Goal: Task Accomplishment & Management: Manage account settings

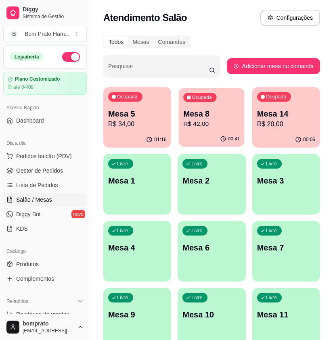
click at [208, 129] on p "R$ 42,00" at bounding box center [211, 123] width 56 height 9
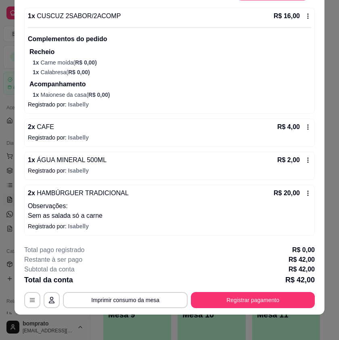
scroll to position [24, 0]
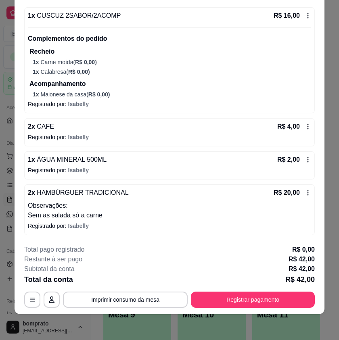
click at [127, 199] on div "2 x HAMBÚRGUER TRADICIONAL R$ 20,00 Observações: Sem as salada só a carne" at bounding box center [169, 204] width 283 height 32
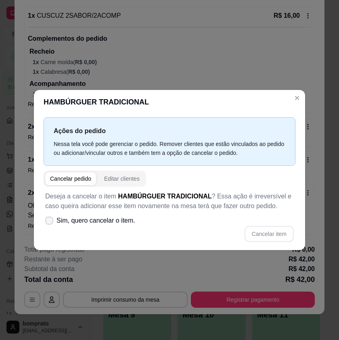
click at [54, 221] on label "Sim, quero cancelar o item." at bounding box center [90, 221] width 96 height 16
click at [50, 222] on input "Sim, quero cancelar o item." at bounding box center [47, 224] width 5 height 5
checkbox input "true"
click at [272, 233] on button "Cancelar item" at bounding box center [269, 234] width 49 height 16
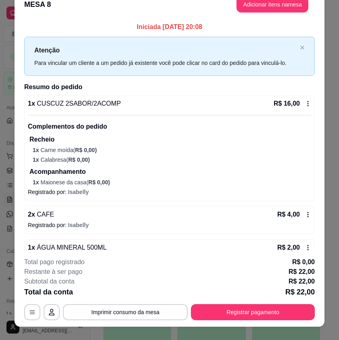
scroll to position [0, 0]
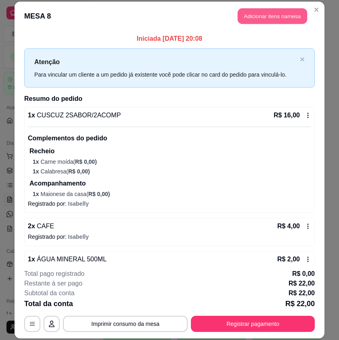
click at [293, 16] on button "Adicionar itens na mesa" at bounding box center [272, 16] width 69 height 16
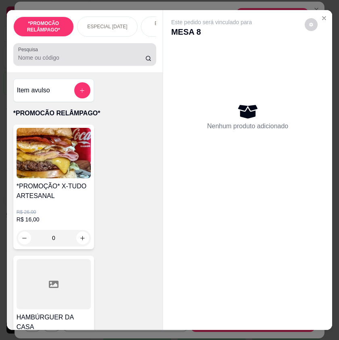
click at [113, 61] on input "Pesquisa" at bounding box center [81, 58] width 127 height 8
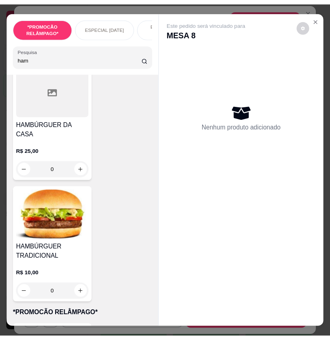
scroll to position [81, 0]
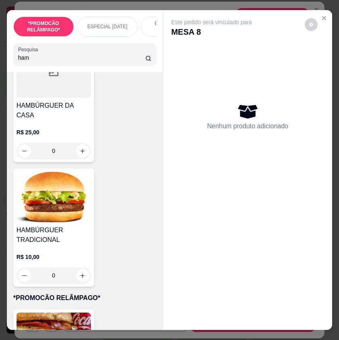
type input "ham"
click at [77, 267] on div "0" at bounding box center [54, 275] width 74 height 16
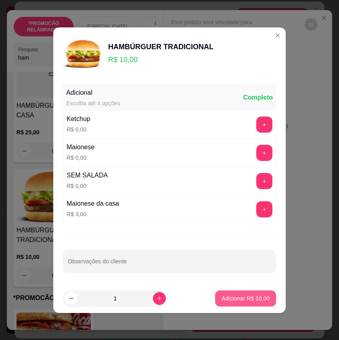
click at [222, 295] on p "Adicionar R$ 10,00" at bounding box center [246, 299] width 48 height 8
type input "1"
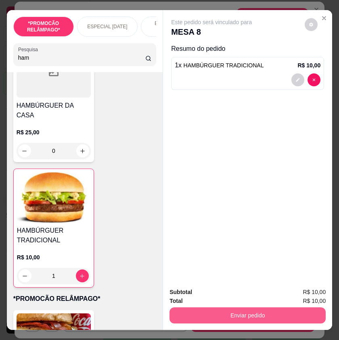
click at [255, 311] on button "Enviar pedido" at bounding box center [247, 315] width 156 height 16
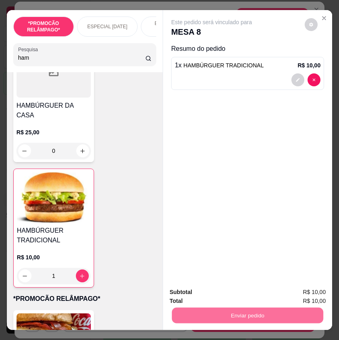
click at [253, 299] on button "Não registrar e enviar pedido" at bounding box center [220, 292] width 84 height 15
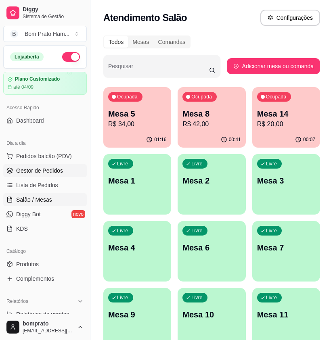
click at [54, 168] on span "Gestor de Pedidos" at bounding box center [39, 171] width 47 height 8
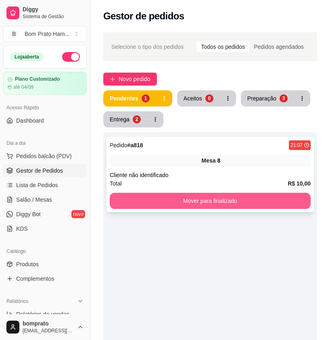
click at [247, 197] on button "Mover para finalizado" at bounding box center [210, 201] width 201 height 16
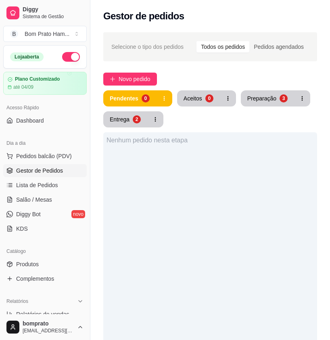
click at [192, 98] on div "Aceitos" at bounding box center [193, 98] width 19 height 8
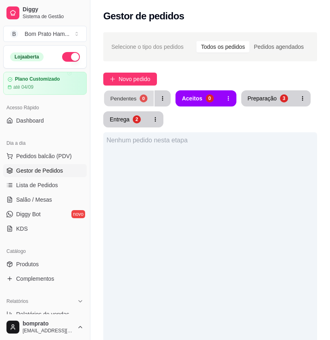
click at [140, 102] on button "Pendentes 0" at bounding box center [129, 99] width 50 height 16
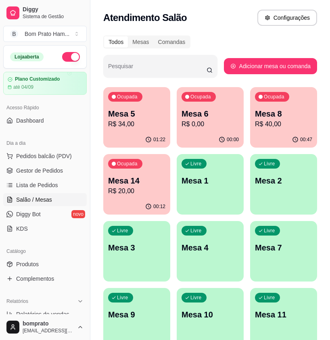
click at [263, 123] on p "R$ 40,00" at bounding box center [283, 124] width 57 height 10
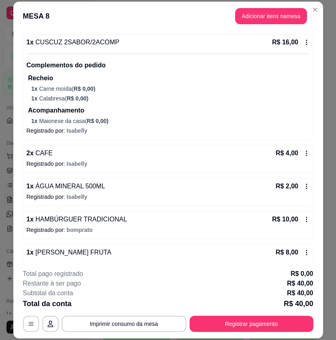
scroll to position [81, 0]
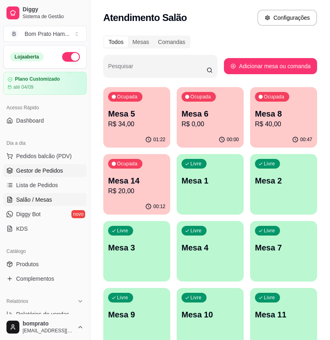
drag, startPoint x: 66, startPoint y: 174, endPoint x: 77, endPoint y: 165, distance: 14.0
click at [66, 174] on link "Gestor de Pedidos" at bounding box center [45, 170] width 84 height 13
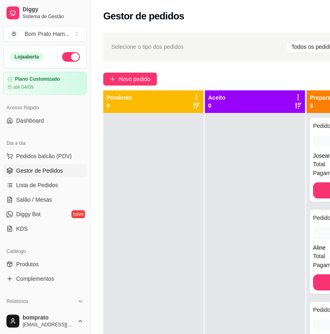
click at [142, 103] on div "Pendente 0" at bounding box center [154, 102] width 94 height 16
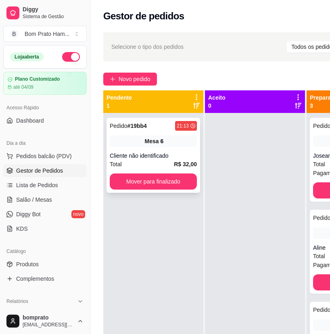
click at [167, 138] on div "Mesa 6" at bounding box center [153, 141] width 87 height 11
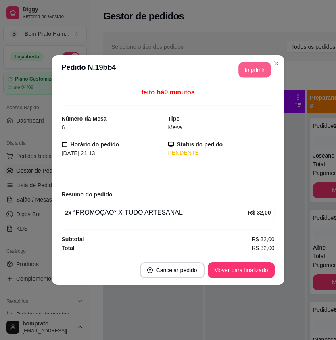
click at [247, 72] on button "Imprimir" at bounding box center [254, 70] width 32 height 16
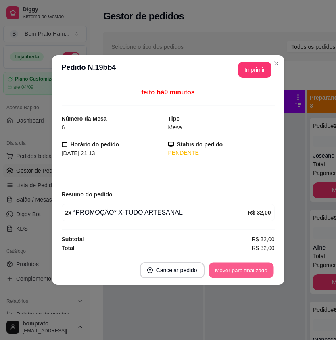
click at [260, 268] on button "Mover para finalizado" at bounding box center [241, 271] width 65 height 16
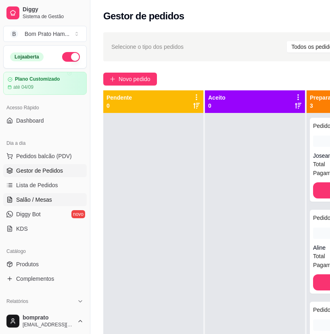
click at [66, 199] on link "Salão / Mesas" at bounding box center [45, 199] width 84 height 13
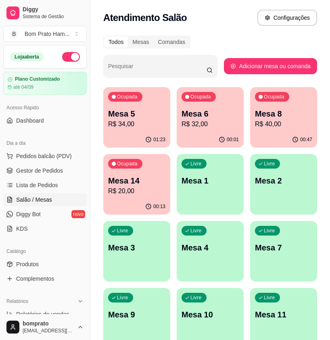
click at [257, 118] on p "Mesa 8" at bounding box center [283, 113] width 57 height 11
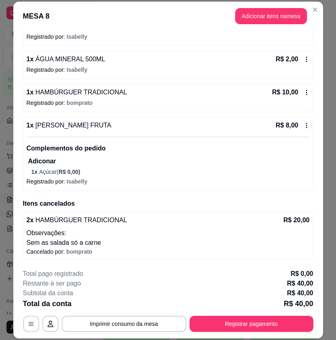
scroll to position [24, 0]
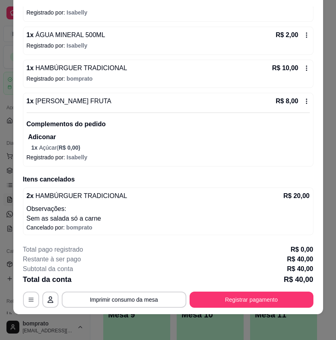
click at [261, 106] on div "1 x SUCO MARACUJÁ FRUTA R$ 8,00" at bounding box center [168, 101] width 283 height 10
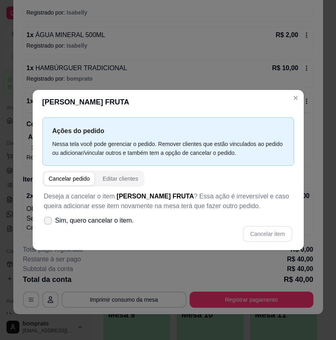
click at [48, 219] on icon at bounding box center [48, 220] width 6 height 5
click at [48, 222] on input "Sim, quero cancelar o item." at bounding box center [46, 224] width 5 height 5
checkbox input "true"
click at [267, 231] on button "Cancelar item" at bounding box center [268, 234] width 48 height 16
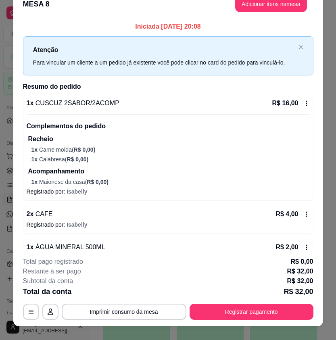
scroll to position [0, 0]
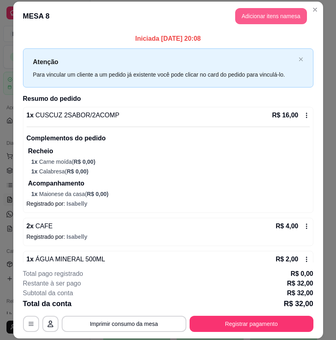
click at [286, 16] on button "Adicionar itens na mesa" at bounding box center [271, 16] width 72 height 16
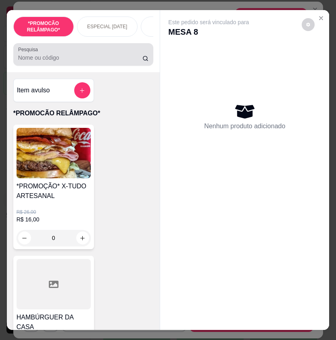
drag, startPoint x: 121, startPoint y: 56, endPoint x: 123, endPoint y: 63, distance: 7.1
click at [121, 60] on div at bounding box center [83, 54] width 131 height 16
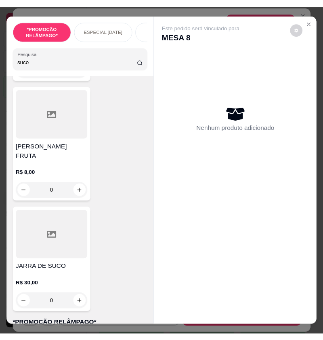
scroll to position [1009, 0]
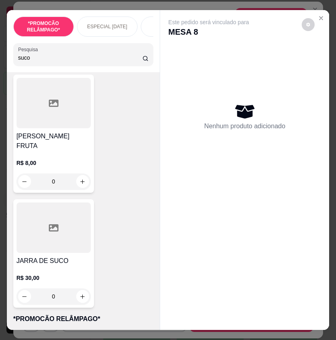
type input "suco"
drag, startPoint x: 79, startPoint y: 167, endPoint x: 86, endPoint y: 168, distance: 6.1
click at [86, 173] on div "0" at bounding box center [54, 181] width 74 height 16
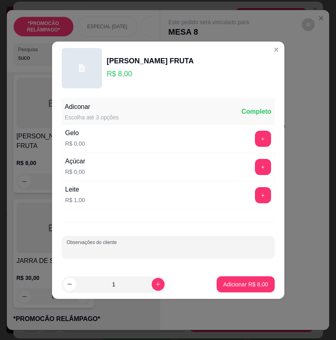
click at [167, 250] on input "Observações do cliente" at bounding box center [168, 251] width 203 height 8
type input "adoçante"
click at [235, 283] on p "Adicionar R$ 8,00" at bounding box center [245, 284] width 45 height 8
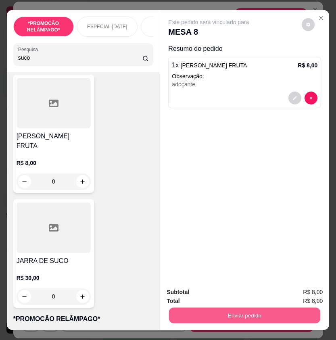
click at [241, 311] on button "Enviar pedido" at bounding box center [244, 315] width 151 height 16
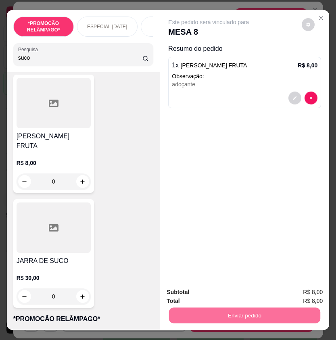
click at [236, 287] on button "Não registrar e enviar pedido" at bounding box center [217, 292] width 84 height 15
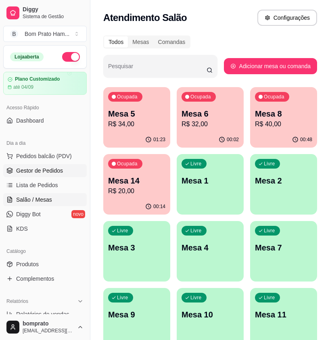
click at [70, 169] on link "Gestor de Pedidos" at bounding box center [45, 170] width 84 height 13
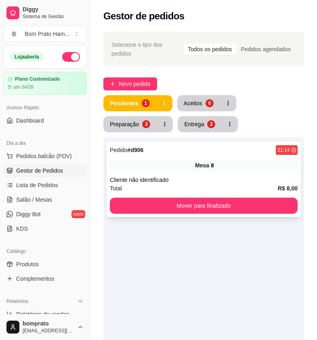
click at [217, 167] on div "Pedido # d906 21:14 Mesa 8 Cliente não identificado Total R$ 8,00 Mover para fi…" at bounding box center [204, 179] width 194 height 75
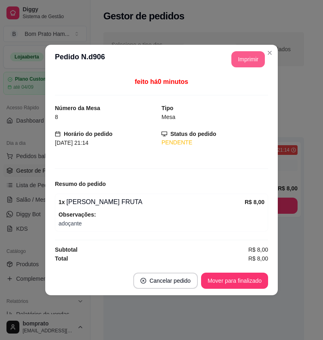
click at [252, 59] on button "Imprimir" at bounding box center [247, 59] width 33 height 16
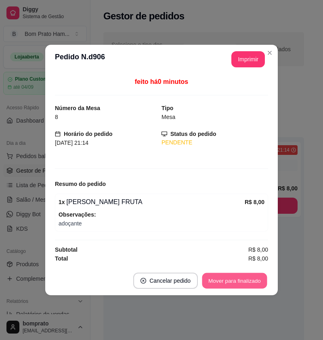
click at [265, 280] on button "Mover para finalizado" at bounding box center [234, 281] width 65 height 16
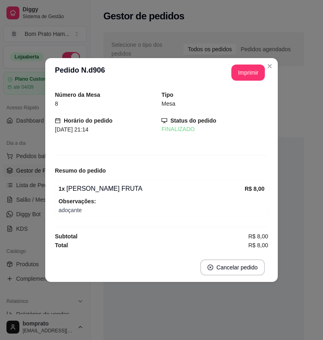
click at [259, 205] on div "**********" at bounding box center [161, 170] width 323 height 340
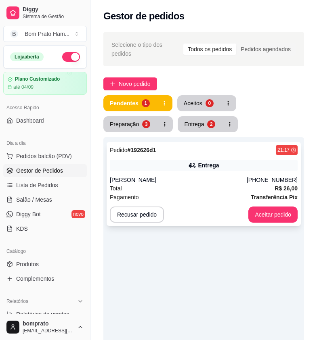
click at [192, 193] on div "Pagamento Transferência Pix" at bounding box center [204, 197] width 188 height 9
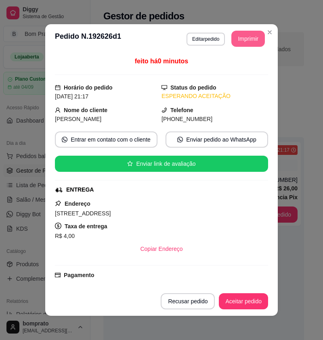
click at [240, 40] on button "Imprimir" at bounding box center [247, 39] width 33 height 16
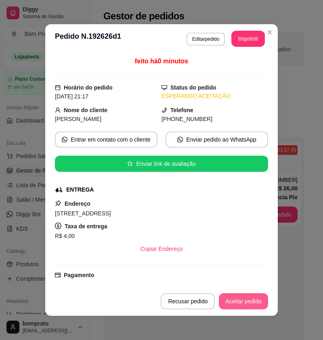
click at [249, 301] on button "Aceitar pedido" at bounding box center [243, 301] width 49 height 16
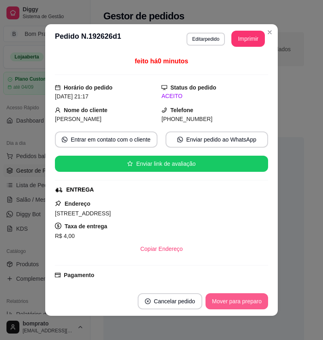
click at [249, 301] on button "Mover para preparo" at bounding box center [236, 301] width 63 height 16
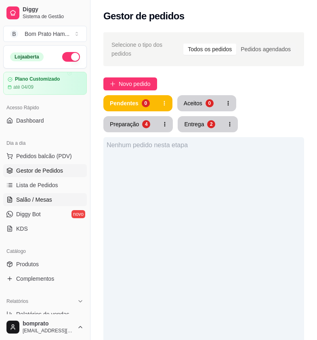
click at [47, 199] on span "Salão / Mesas" at bounding box center [34, 200] width 36 height 8
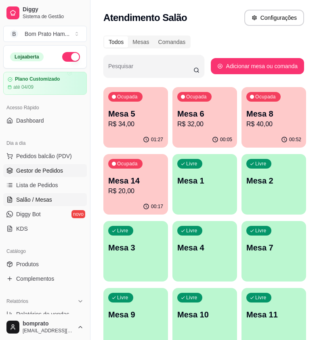
drag, startPoint x: 59, startPoint y: 171, endPoint x: 86, endPoint y: 162, distance: 29.1
click at [59, 170] on span "Gestor de Pedidos" at bounding box center [39, 171] width 47 height 8
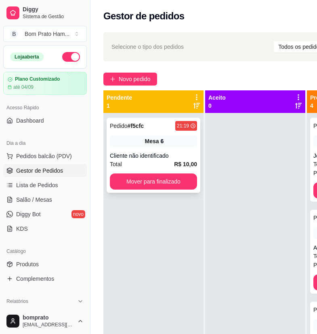
click at [159, 125] on div "Pedido # f5cfc 21:19" at bounding box center [153, 126] width 87 height 10
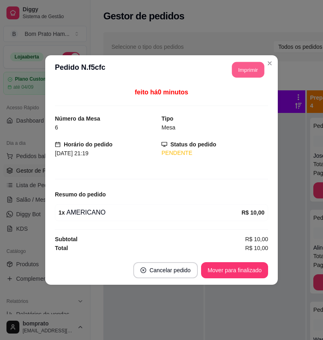
click at [241, 71] on button "Imprimir" at bounding box center [248, 70] width 32 height 16
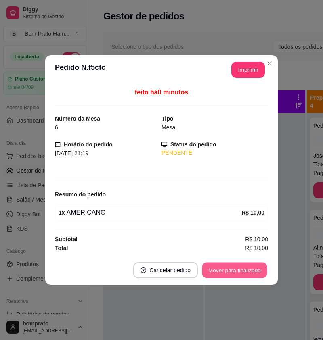
click at [256, 273] on button "Mover para finalizado" at bounding box center [234, 271] width 65 height 16
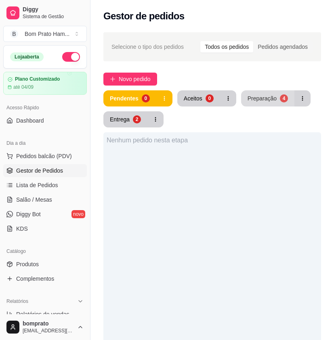
click at [285, 100] on button "Preparação 4" at bounding box center [267, 98] width 53 height 16
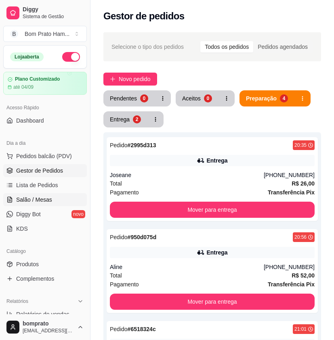
click at [48, 206] on link "Salão / Mesas" at bounding box center [45, 199] width 84 height 13
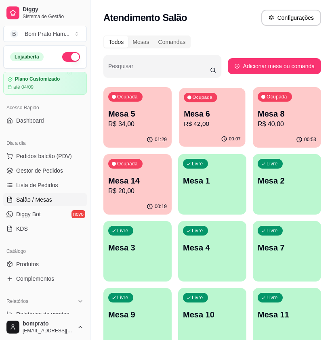
click at [206, 121] on p "R$ 42,00" at bounding box center [212, 123] width 57 height 9
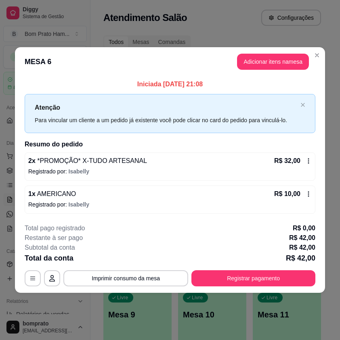
click at [212, 198] on div "1 x AMERICANO R$ 10,00" at bounding box center [169, 194] width 283 height 10
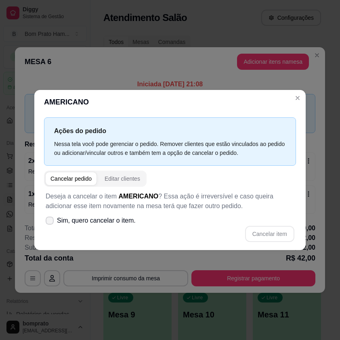
click at [53, 219] on span at bounding box center [50, 221] width 8 height 8
click at [50, 222] on input "Sim, quero cancelar o item." at bounding box center [47, 224] width 5 height 5
checkbox input "true"
click at [258, 230] on button "Cancelar item" at bounding box center [269, 234] width 48 height 16
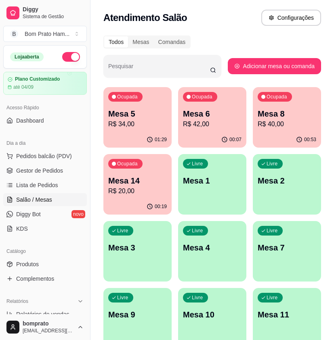
click at [139, 176] on p "Mesa 14" at bounding box center [137, 180] width 59 height 11
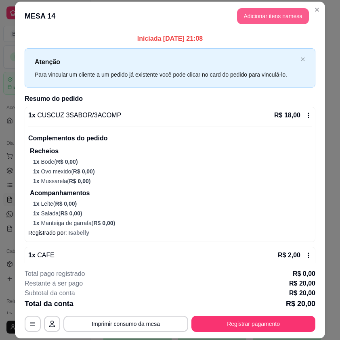
click at [249, 20] on button "Adicionar itens na mesa" at bounding box center [273, 16] width 72 height 16
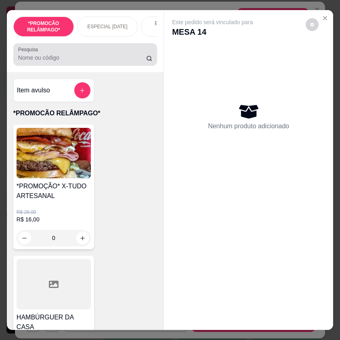
click at [98, 52] on div at bounding box center [85, 54] width 134 height 16
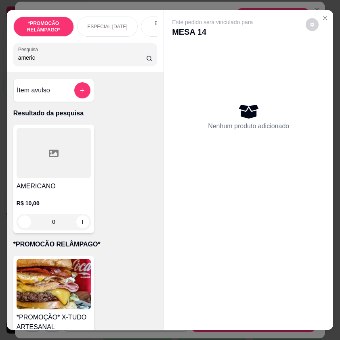
type input "americ"
click at [78, 219] on div "0" at bounding box center [54, 222] width 74 height 16
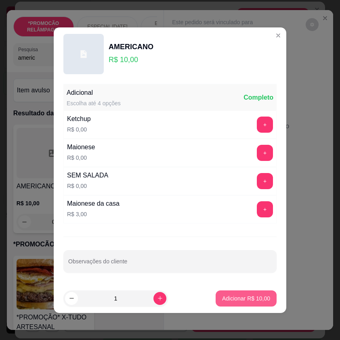
click at [222, 295] on p "Adicionar R$ 10,00" at bounding box center [246, 299] width 48 height 8
type input "1"
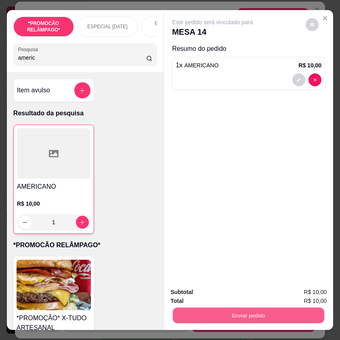
click at [220, 308] on button "Enviar pedido" at bounding box center [248, 315] width 151 height 16
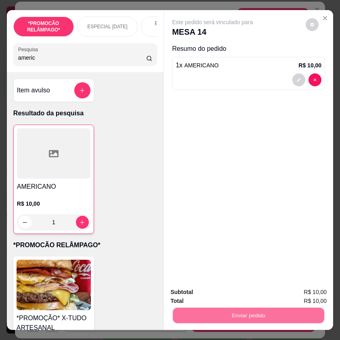
click at [217, 286] on button "Não registrar e enviar pedido" at bounding box center [221, 292] width 82 height 15
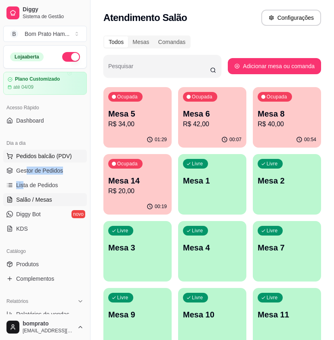
drag, startPoint x: 23, startPoint y: 178, endPoint x: 55, endPoint y: 152, distance: 40.7
click at [28, 175] on ul "Pedidos balcão (PDV) Gestor de Pedidos Lista de Pedidos Salão / Mesas Diggy Bot…" at bounding box center [45, 193] width 84 height 86
click at [51, 167] on span "Gestor de Pedidos" at bounding box center [39, 171] width 47 height 8
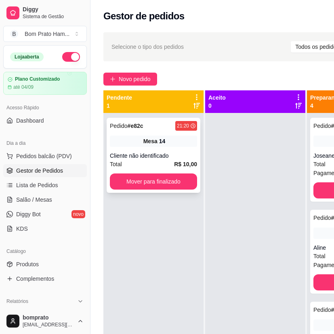
click at [125, 125] on span "Pedido" at bounding box center [119, 126] width 18 height 6
click at [186, 182] on button "Mover para finalizado" at bounding box center [153, 181] width 87 height 16
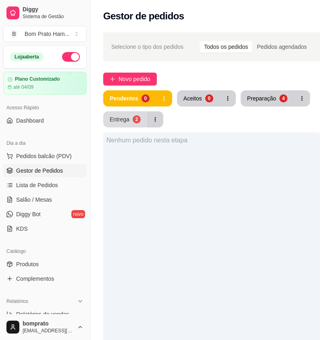
click at [111, 123] on button "Entrega 2" at bounding box center [125, 119] width 44 height 16
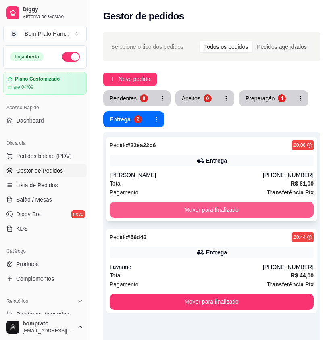
click at [160, 216] on button "Mover para finalizado" at bounding box center [212, 210] width 204 height 16
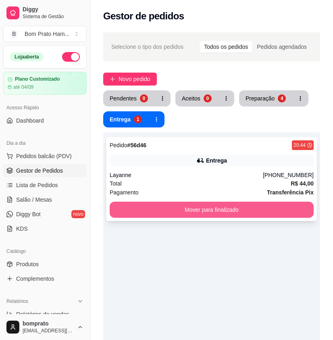
click at [207, 204] on button "Mover para finalizado" at bounding box center [212, 210] width 204 height 16
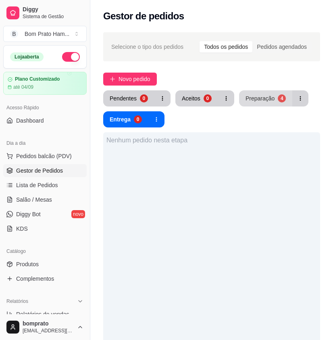
click at [257, 106] on button "Preparação 4" at bounding box center [265, 98] width 53 height 16
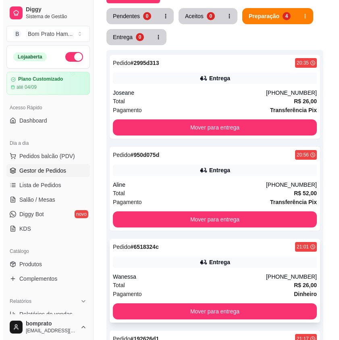
scroll to position [80, 0]
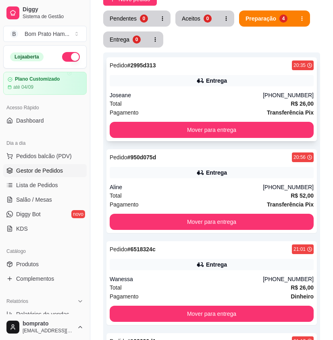
click at [269, 102] on div "Total R$ 26,00" at bounding box center [212, 103] width 204 height 9
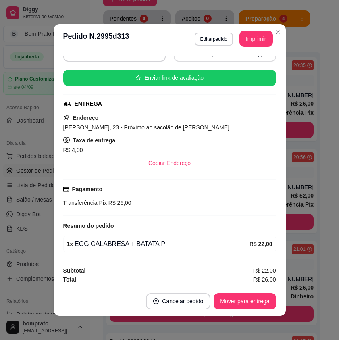
scroll to position [86, 0]
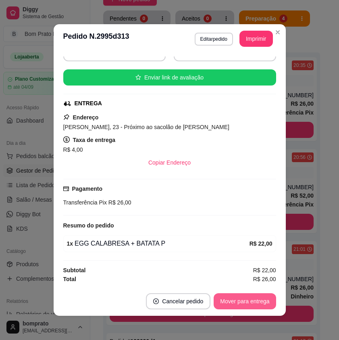
click at [239, 299] on button "Mover para entrega" at bounding box center [245, 301] width 62 height 16
click at [249, 298] on button "Mover para finalizado" at bounding box center [242, 302] width 65 height 16
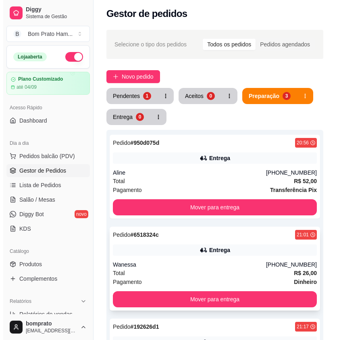
scroll to position [0, 0]
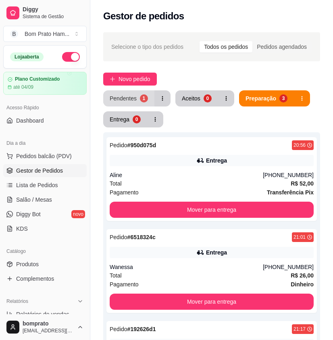
click at [146, 92] on button "Pendentes 1" at bounding box center [128, 98] width 51 height 16
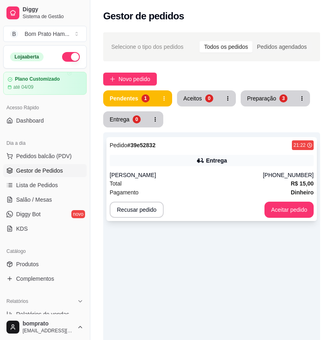
click at [195, 177] on div "[PERSON_NAME]" at bounding box center [186, 175] width 153 height 8
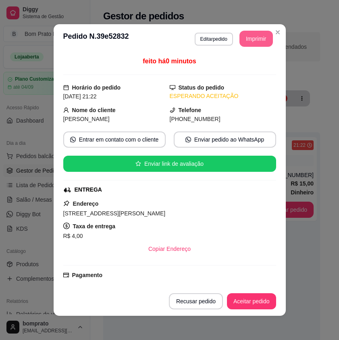
click at [262, 45] on button "Imprimir" at bounding box center [256, 39] width 33 height 16
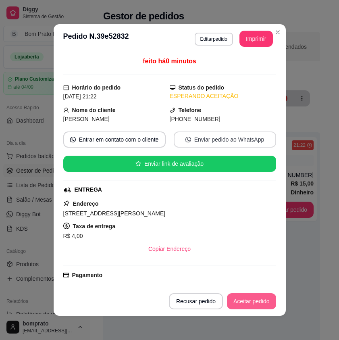
click at [245, 297] on button "Aceitar pedido" at bounding box center [251, 301] width 49 height 16
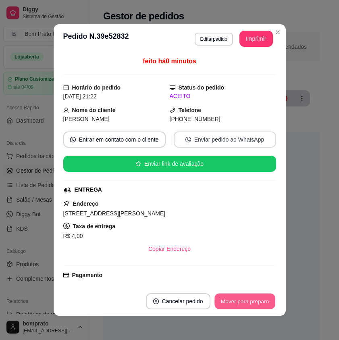
click at [262, 303] on button "Mover para preparo" at bounding box center [245, 302] width 61 height 16
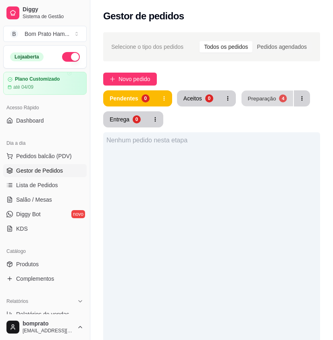
click at [277, 95] on button "Preparação 4" at bounding box center [268, 99] width 52 height 16
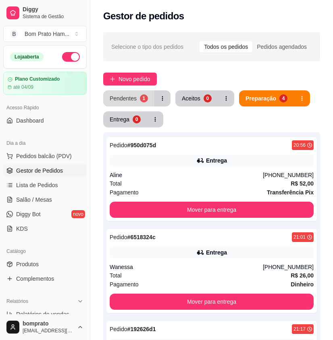
click at [132, 98] on div "Pendentes" at bounding box center [123, 98] width 27 height 8
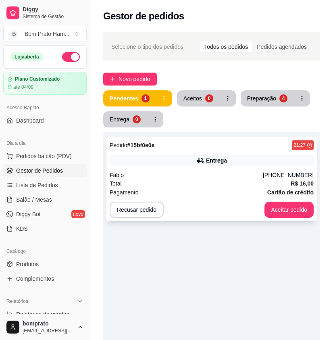
click at [242, 165] on div "Entrega" at bounding box center [212, 160] width 204 height 11
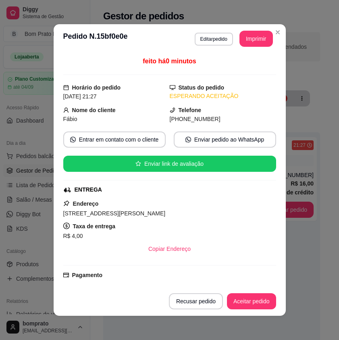
click at [255, 39] on button "Imprimir" at bounding box center [256, 39] width 33 height 16
click at [249, 303] on button "Aceitar pedido" at bounding box center [252, 302] width 48 height 16
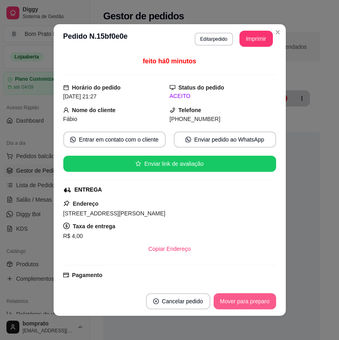
click at [249, 303] on button "Mover para preparo" at bounding box center [245, 301] width 63 height 16
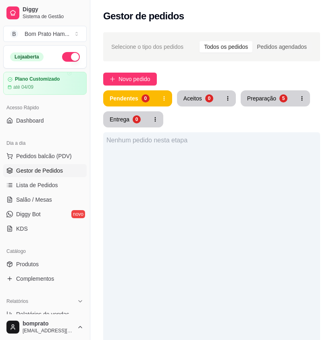
drag, startPoint x: 272, startPoint y: 83, endPoint x: 265, endPoint y: 88, distance: 8.6
click at [272, 83] on div "Novo pedido" at bounding box center [211, 79] width 217 height 13
click at [261, 96] on div "Preparação" at bounding box center [261, 98] width 29 height 8
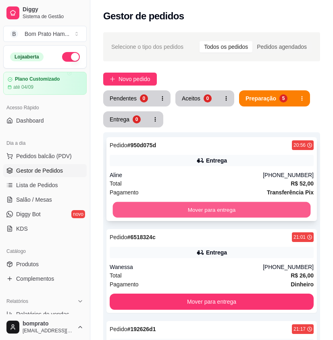
click at [248, 217] on button "Mover para entrega" at bounding box center [212, 210] width 198 height 16
click at [249, 212] on button "Mover para entrega" at bounding box center [212, 210] width 198 height 16
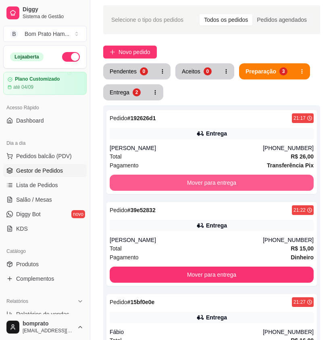
scroll to position [40, 0]
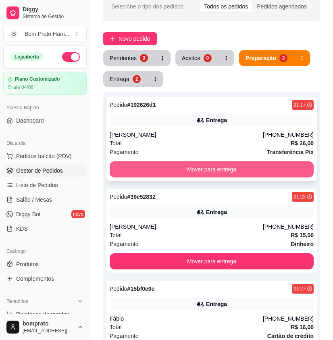
click at [249, 165] on button "Mover para entrega" at bounding box center [212, 169] width 204 height 16
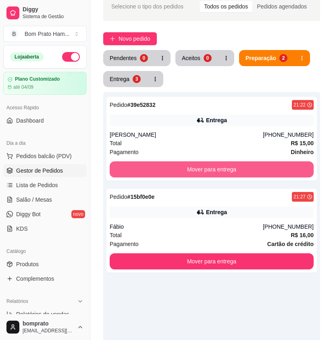
click at [249, 165] on button "Mover para entrega" at bounding box center [212, 169] width 204 height 16
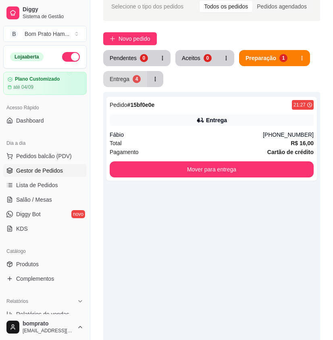
click at [130, 86] on button "Entrega 4" at bounding box center [125, 79] width 44 height 16
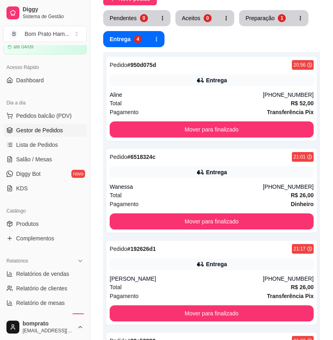
scroll to position [80, 0]
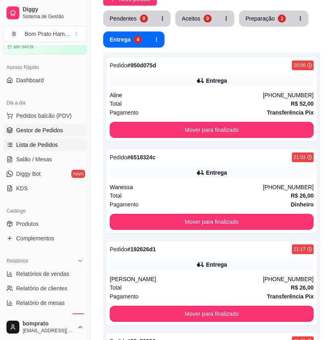
click at [50, 140] on link "Lista de Pedidos" at bounding box center [45, 144] width 84 height 13
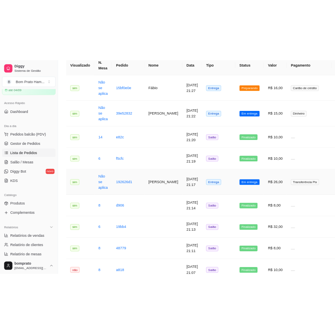
scroll to position [40, 0]
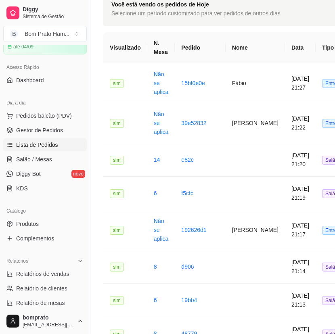
click at [68, 123] on ul "Pedidos balcão (PDV) Gestor de Pedidos Lista de Pedidos Salão / Mesas Diggy Bot…" at bounding box center [45, 152] width 84 height 86
click at [67, 130] on link "Gestor de Pedidos" at bounding box center [45, 130] width 84 height 13
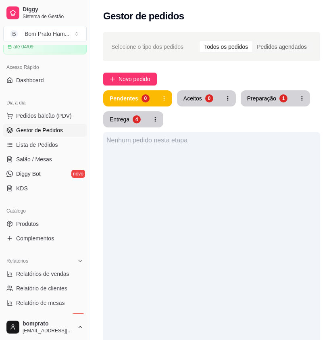
click at [284, 109] on div "Pendentes 0 Aceitos 0 Preparação 1 Entrega 4" at bounding box center [211, 108] width 217 height 37
click at [59, 161] on link "Salão / Mesas" at bounding box center [45, 159] width 84 height 13
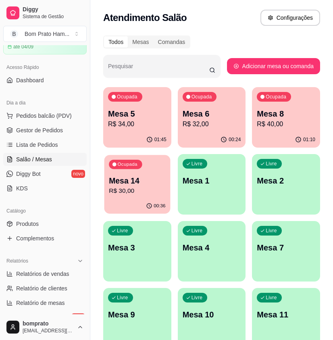
click at [136, 177] on p "Mesa 14" at bounding box center [137, 181] width 56 height 11
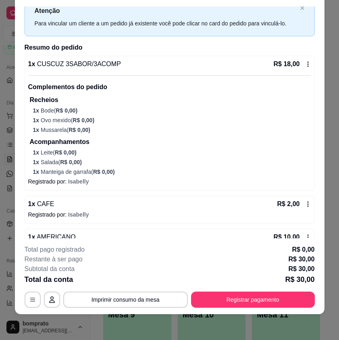
scroll to position [49, 0]
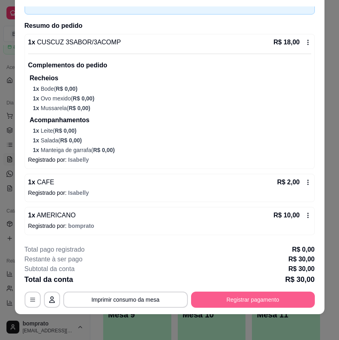
click at [272, 301] on button "Registrar pagamento" at bounding box center [253, 300] width 124 height 16
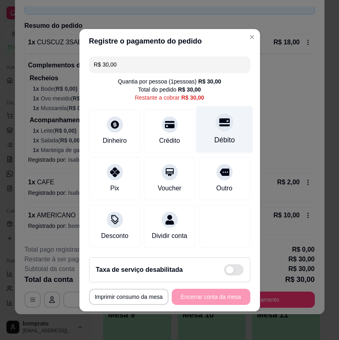
click at [218, 135] on div "Débito" at bounding box center [224, 140] width 21 height 10
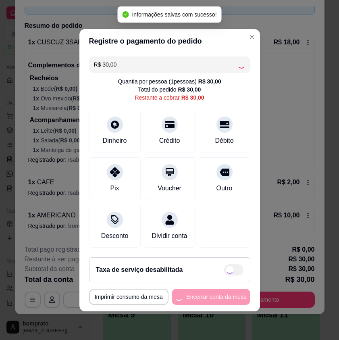
type input "R$ 0,00"
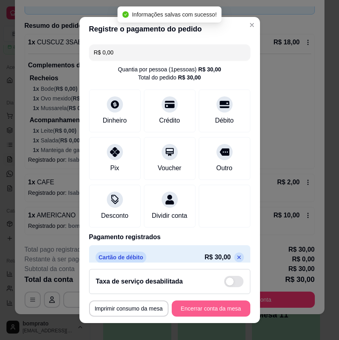
click at [186, 310] on button "Encerrar conta da mesa" at bounding box center [211, 309] width 79 height 16
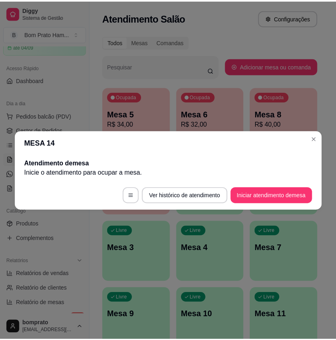
scroll to position [0, 0]
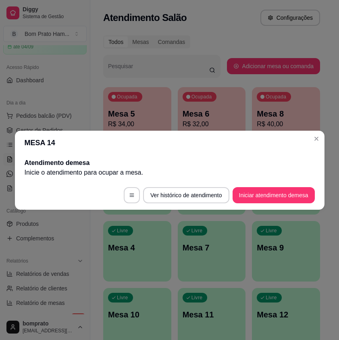
drag, startPoint x: 274, startPoint y: 132, endPoint x: 183, endPoint y: 125, distance: 91.0
click at [273, 132] on header "MESA 14" at bounding box center [170, 143] width 310 height 24
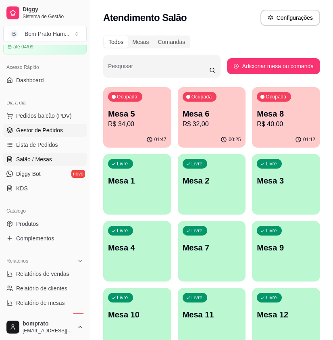
click at [69, 126] on link "Gestor de Pedidos" at bounding box center [45, 130] width 84 height 13
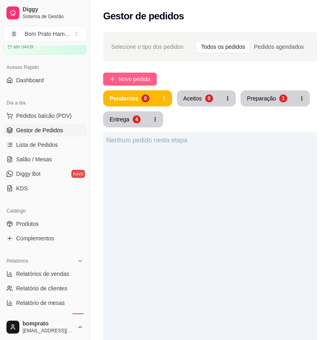
click at [132, 82] on span "Novo pedido" at bounding box center [135, 79] width 32 height 9
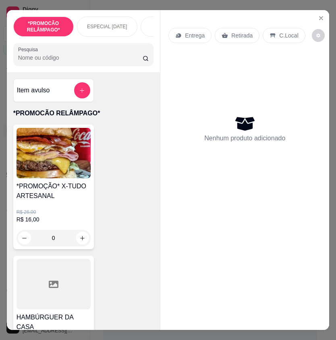
click at [102, 59] on input "Pesquisa" at bounding box center [80, 58] width 125 height 8
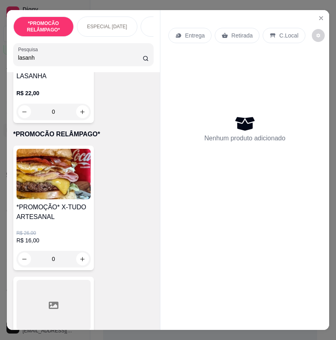
scroll to position [121, 0]
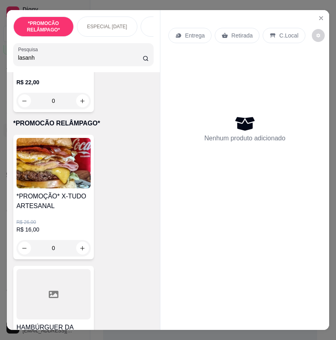
type input "lasanh"
click at [75, 102] on div "0" at bounding box center [54, 101] width 74 height 16
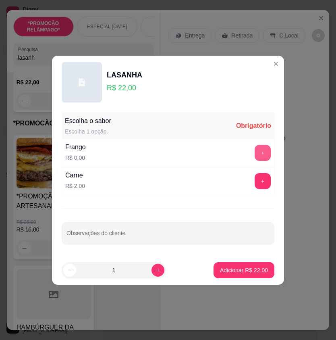
click at [255, 148] on button "+" at bounding box center [263, 153] width 16 height 16
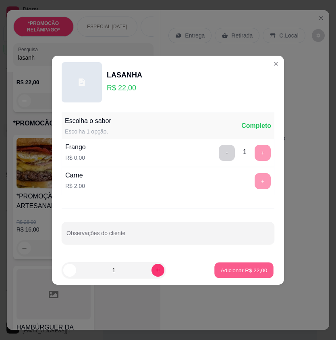
click at [253, 263] on button "Adicionar R$ 22,00" at bounding box center [244, 270] width 59 height 16
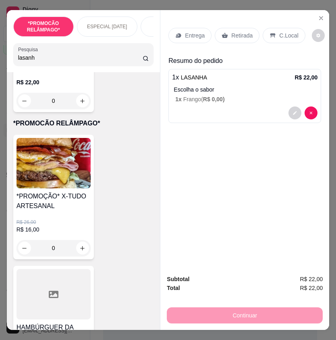
click at [327, 13] on div "*PROMOCÃO RELÂMPAGO* ESPECIAL [DATE] ESPECIAL 152 ANOS SERTÂNIA HAMBÚRGUER TRAD…" at bounding box center [168, 170] width 336 height 340
click at [325, 13] on button "Close" at bounding box center [321, 18] width 13 height 13
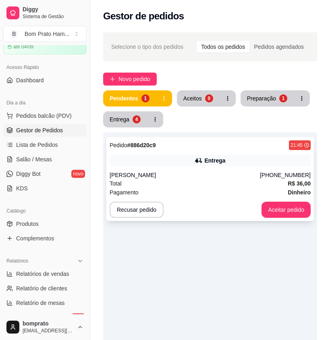
drag, startPoint x: 207, startPoint y: 167, endPoint x: 212, endPoint y: 167, distance: 4.4
click at [212, 167] on div "Pedido # 886d20c9 21:45 Entrega [PERSON_NAME] [PHONE_NUMBER] Total R$ 36,00 Pag…" at bounding box center [211, 179] width 208 height 84
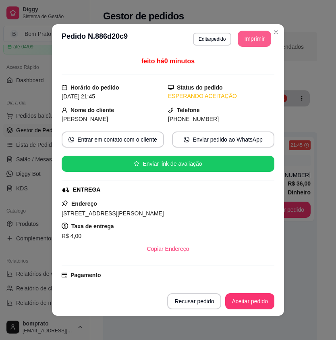
click at [257, 38] on button "Imprimir" at bounding box center [254, 39] width 33 height 16
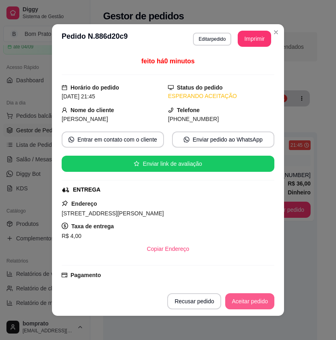
click at [245, 298] on button "Aceitar pedido" at bounding box center [250, 301] width 49 height 16
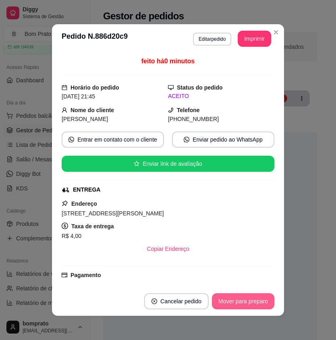
click at [257, 297] on button "Mover para preparo" at bounding box center [243, 301] width 63 height 16
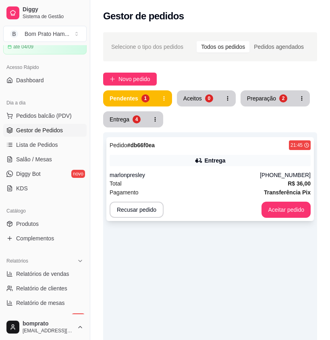
click at [217, 165] on div "Entrega" at bounding box center [210, 160] width 201 height 11
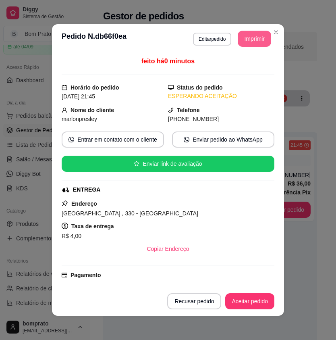
click at [265, 41] on button "Imprimir" at bounding box center [254, 39] width 33 height 16
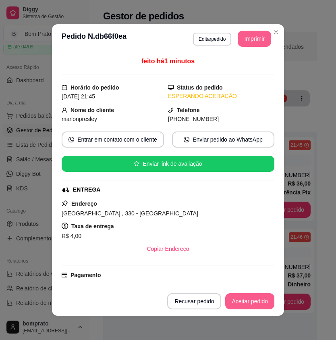
click at [261, 297] on button "Aceitar pedido" at bounding box center [250, 301] width 49 height 16
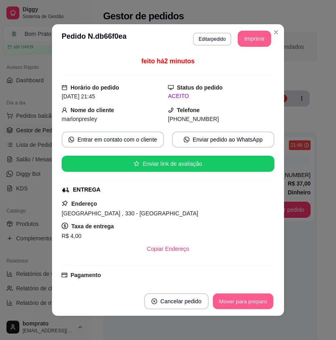
click at [250, 297] on button "Mover para preparo" at bounding box center [243, 302] width 61 height 16
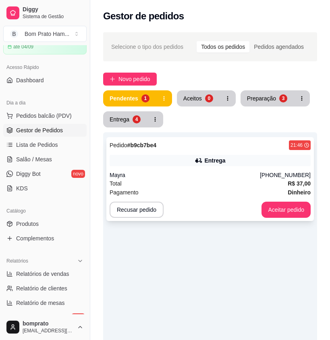
click at [246, 187] on div "Pedido # b9cb7be4 21:46 [PERSON_NAME] [PHONE_NUMBER] Total R$ 37,00 Pagamento D…" at bounding box center [211, 179] width 208 height 84
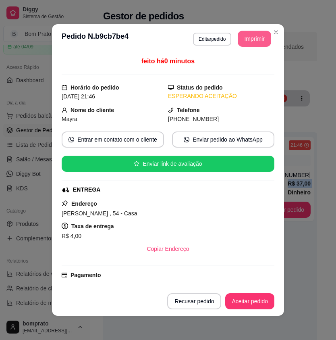
click at [239, 57] on section "**********" at bounding box center [168, 170] width 232 height 292
click at [254, 38] on button "Imprimir" at bounding box center [255, 39] width 32 height 16
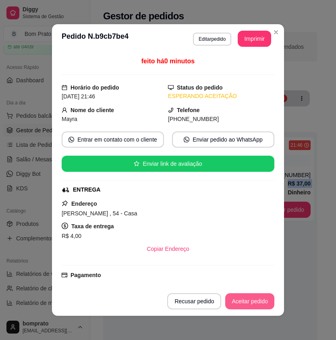
click at [263, 299] on button "Aceitar pedido" at bounding box center [250, 301] width 49 height 16
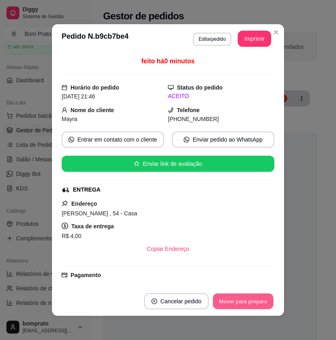
click at [256, 303] on button "Mover para preparo" at bounding box center [243, 302] width 61 height 16
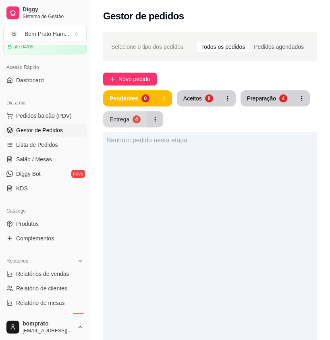
click at [144, 118] on button "Entrega 4" at bounding box center [125, 119] width 44 height 16
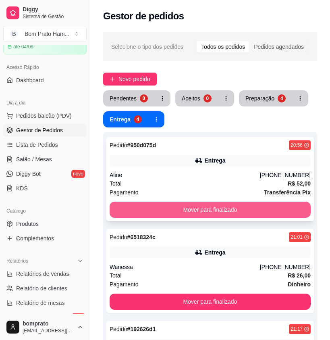
click at [188, 212] on button "Mover para finalizado" at bounding box center [210, 210] width 201 height 16
click at [199, 202] on button "Mover para finalizado" at bounding box center [210, 210] width 201 height 16
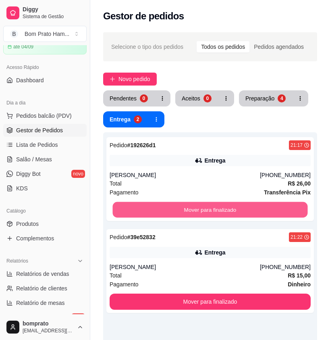
click at [197, 207] on button "Mover para finalizado" at bounding box center [210, 210] width 195 height 16
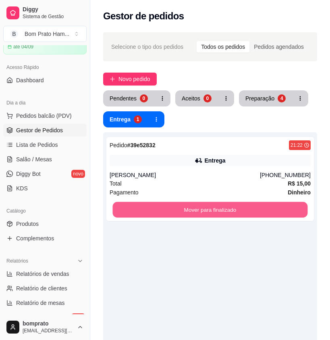
click at [197, 207] on button "Mover para finalizado" at bounding box center [210, 210] width 195 height 16
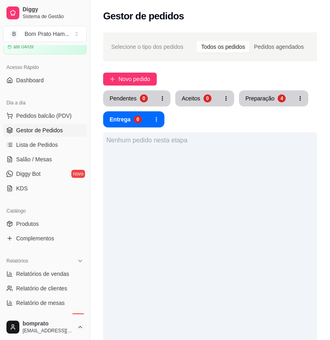
click at [258, 108] on div "Pendentes 0 Aceitos 0 Preparação 4 Entrega 0" at bounding box center [210, 108] width 214 height 37
click at [258, 107] on div "Pendentes 0 Aceitos 0 Preparação 4 Entrega 0" at bounding box center [210, 108] width 214 height 37
click at [259, 104] on button "Preparação 4" at bounding box center [265, 98] width 53 height 16
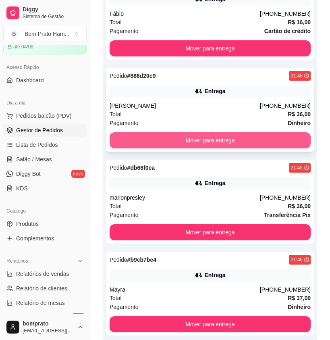
scroll to position [201, 0]
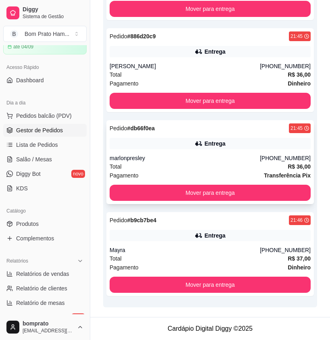
click at [260, 157] on div "marlonpresley" at bounding box center [185, 158] width 150 height 8
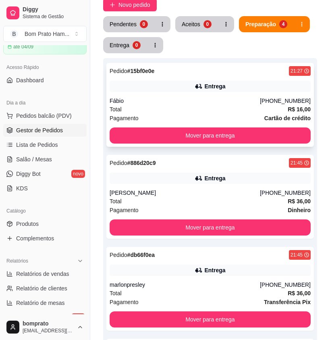
scroll to position [120, 0]
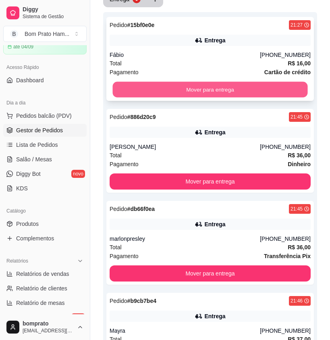
click at [271, 92] on button "Mover para entrega" at bounding box center [210, 90] width 195 height 16
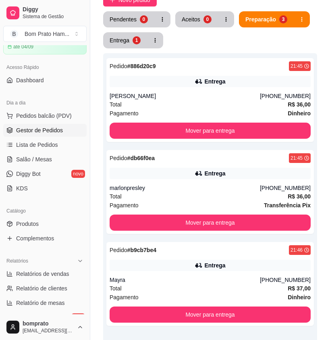
scroll to position [40, 0]
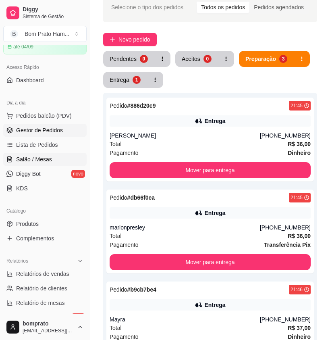
click at [54, 158] on link "Salão / Mesas" at bounding box center [45, 159] width 84 height 13
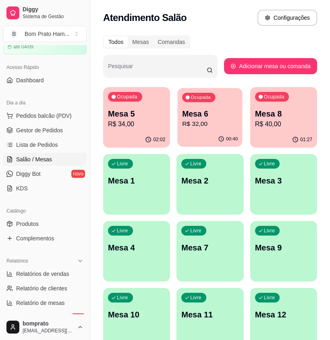
click at [217, 109] on p "Mesa 6" at bounding box center [210, 114] width 56 height 11
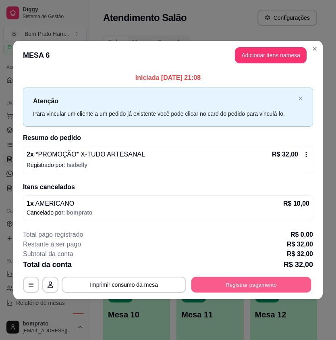
click at [190, 279] on div "**********" at bounding box center [168, 285] width 290 height 16
click at [208, 278] on button "Registrar pagamento" at bounding box center [252, 285] width 120 height 16
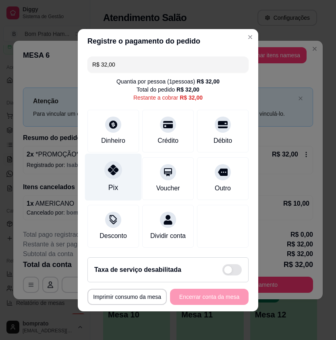
click at [104, 179] on div "Pix" at bounding box center [113, 176] width 57 height 47
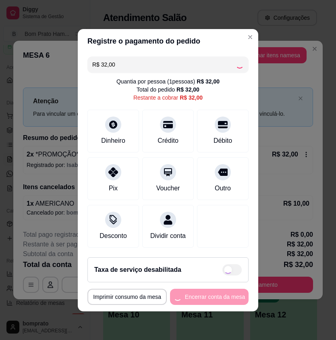
type input "R$ 0,00"
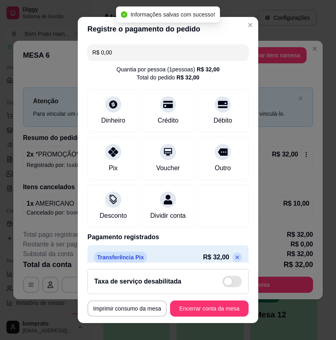
click at [188, 300] on footer "**********" at bounding box center [168, 293] width 181 height 61
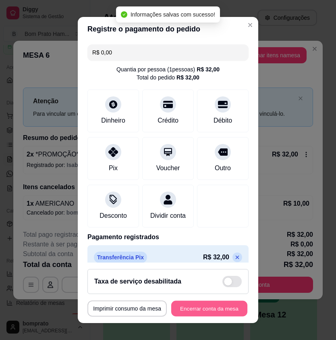
click at [189, 309] on button "Encerrar conta da mesa" at bounding box center [209, 309] width 76 height 16
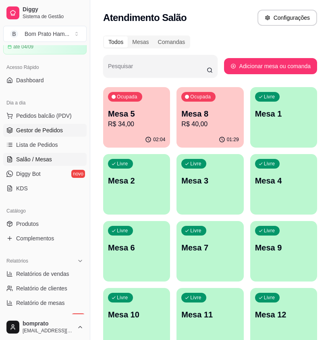
click at [43, 128] on span "Gestor de Pedidos" at bounding box center [39, 130] width 47 height 8
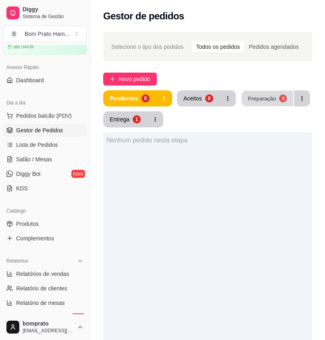
click at [261, 107] on div "Pendentes 0 Aceitos 0 Preparação 3 Entrega 1" at bounding box center [207, 108] width 209 height 37
click at [26, 148] on span "Lista de Pedidos" at bounding box center [37, 145] width 42 height 8
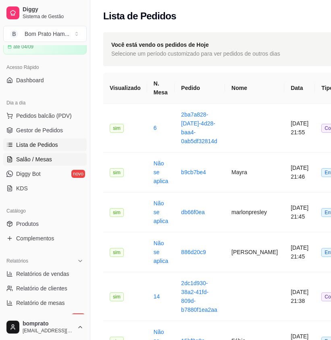
click at [34, 158] on span "Salão / Mesas" at bounding box center [34, 159] width 36 height 8
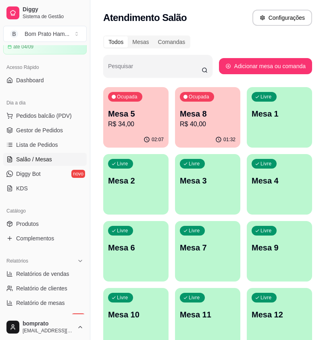
click at [179, 107] on div "Ocupada Mesa 8 R$ 40,00" at bounding box center [207, 109] width 65 height 45
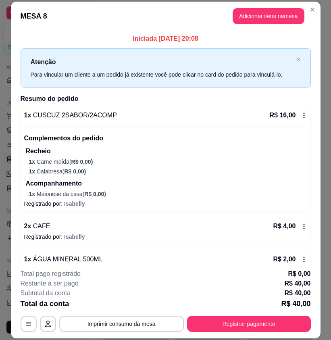
scroll to position [202, 0]
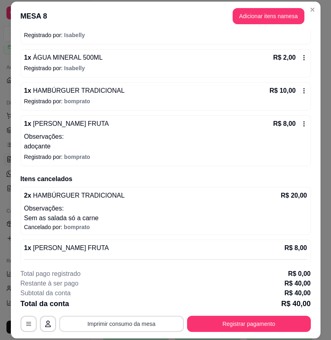
click at [161, 318] on button "Imprimir consumo da mesa" at bounding box center [121, 324] width 125 height 16
click at [315, 20] on header "MESA 8 Adicionar itens na mesa" at bounding box center [166, 16] width 310 height 29
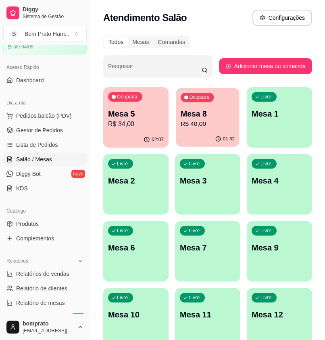
click at [179, 131] on div "Ocupada Mesa 8 R$ 40,00" at bounding box center [207, 110] width 63 height 44
click at [142, 106] on div "Ocupada Mesa 5 R$ 34,00" at bounding box center [135, 109] width 65 height 45
click at [53, 142] on span "Lista de Pedidos" at bounding box center [37, 145] width 42 height 8
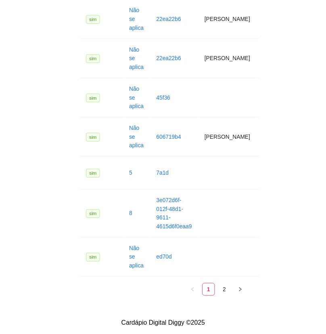
scroll to position [995, 0]
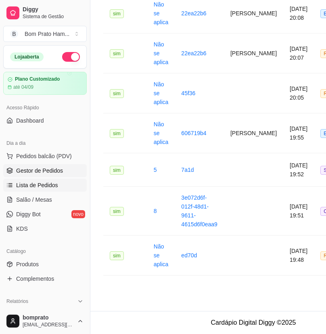
click at [77, 168] on link "Gestor de Pedidos" at bounding box center [45, 170] width 84 height 13
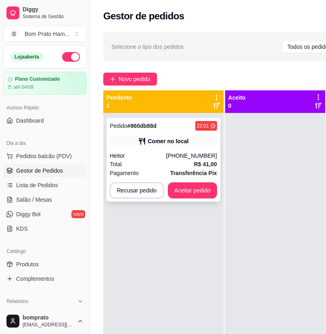
click at [201, 175] on strong "Transferência Pix" at bounding box center [193, 173] width 47 height 6
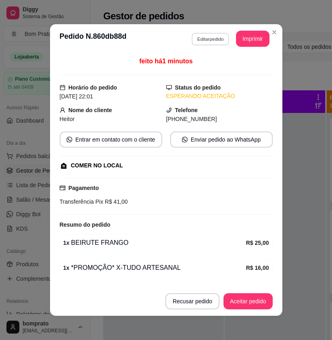
click at [215, 45] on button "Editar pedido" at bounding box center [211, 39] width 38 height 13
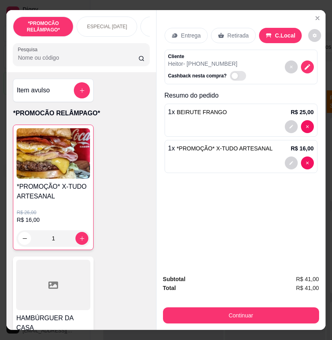
click at [221, 33] on div "Retirada" at bounding box center [233, 35] width 45 height 15
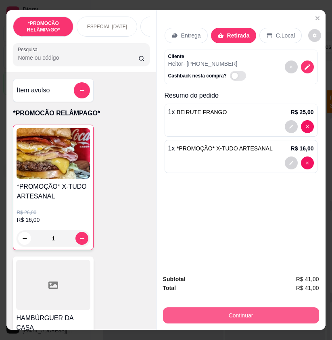
click at [241, 310] on button "Continuar" at bounding box center [241, 315] width 156 height 16
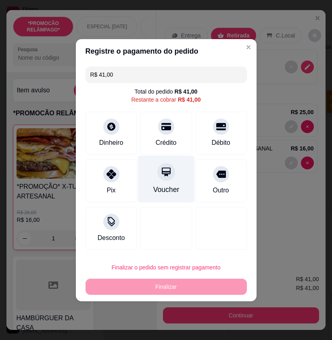
click at [138, 166] on div "Voucher" at bounding box center [166, 178] width 57 height 47
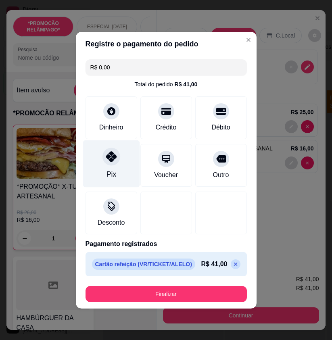
click at [132, 167] on div "Pix" at bounding box center [111, 163] width 57 height 47
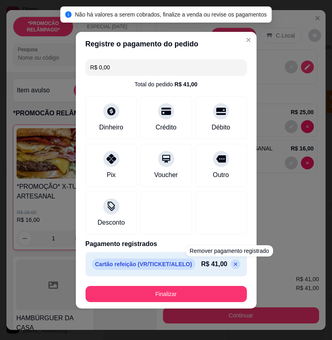
click at [232, 262] on icon at bounding box center [235, 264] width 6 height 6
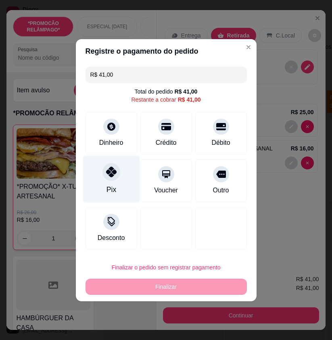
click at [129, 171] on div "Pix" at bounding box center [111, 178] width 57 height 47
type input "R$ 0,00"
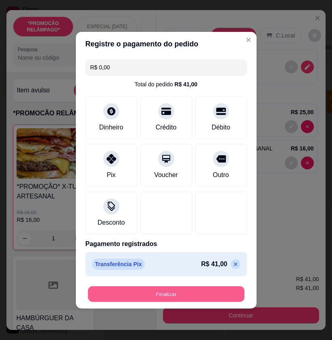
click at [168, 288] on button "Finalizar" at bounding box center [166, 294] width 157 height 16
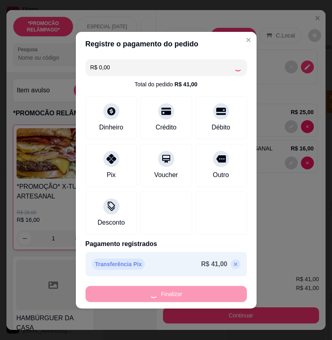
type input "0"
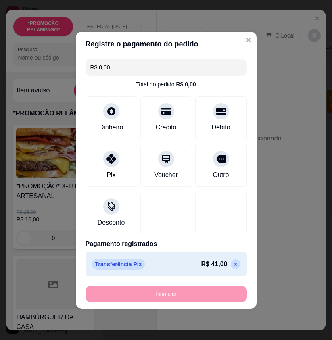
type input "-R$ 41,00"
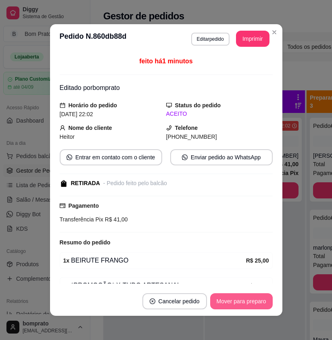
click at [252, 295] on button "Mover para preparo" at bounding box center [241, 301] width 63 height 16
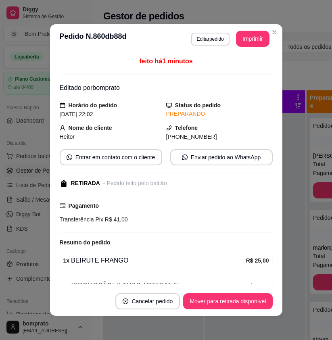
click at [277, 277] on div "feito há 1 minutos Editado por bomprato Horário do pedido [DATE] 22:02 Status d…" at bounding box center [166, 170] width 232 height 234
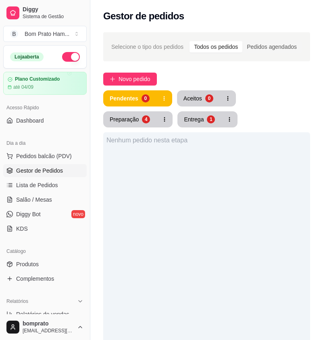
click at [262, 107] on div "Pendentes 0 Aceitos 0 Preparação 4 Entrega 1" at bounding box center [206, 108] width 207 height 37
click at [139, 115] on div "Preparação" at bounding box center [124, 119] width 29 height 8
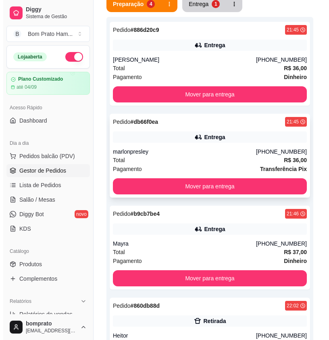
scroll to position [201, 0]
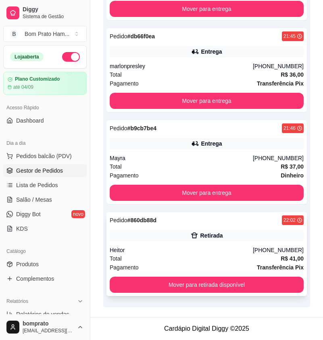
click at [182, 220] on div "Pedido # 860db88d 22:02" at bounding box center [207, 220] width 194 height 10
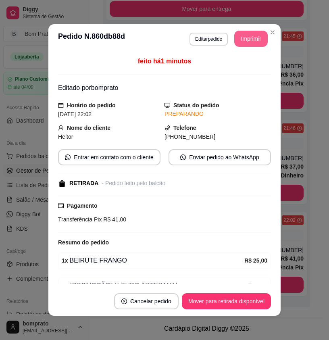
click at [254, 37] on button "Imprimir" at bounding box center [250, 39] width 33 height 16
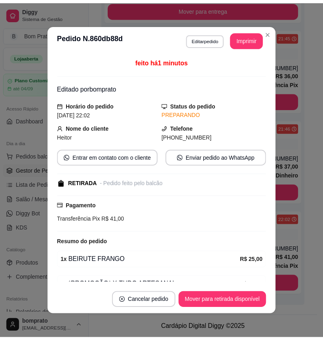
scroll to position [0, 0]
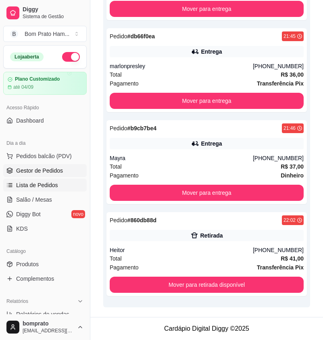
click at [42, 186] on span "Lista de Pedidos" at bounding box center [37, 185] width 42 height 8
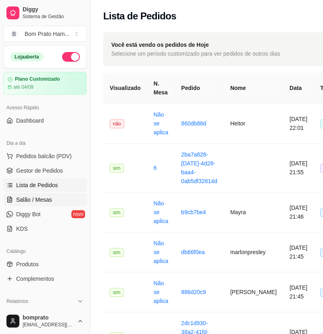
click at [43, 202] on span "Salão / Mesas" at bounding box center [34, 200] width 36 height 8
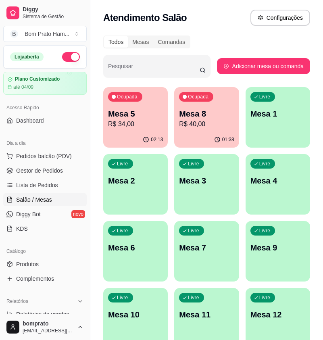
click at [153, 122] on p "R$ 34,00" at bounding box center [135, 124] width 55 height 10
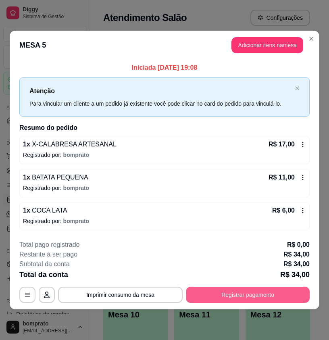
click at [211, 289] on button "Registrar pagamento" at bounding box center [248, 295] width 124 height 16
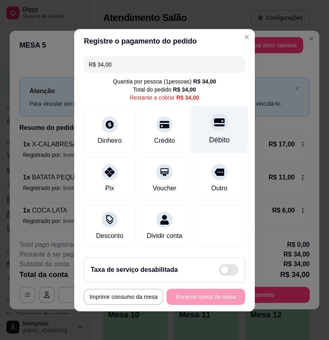
click at [209, 140] on div "Débito" at bounding box center [219, 140] width 21 height 10
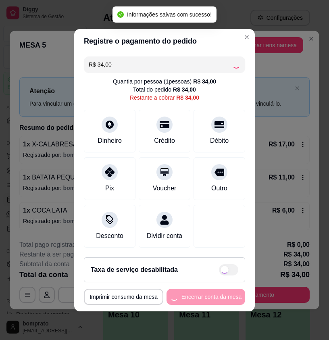
type input "R$ 0,00"
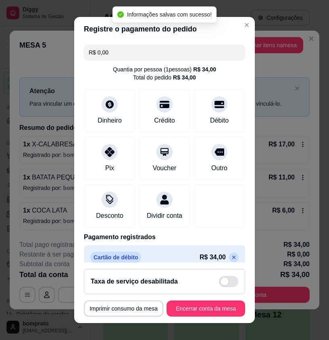
click at [194, 301] on footer "**********" at bounding box center [164, 293] width 181 height 61
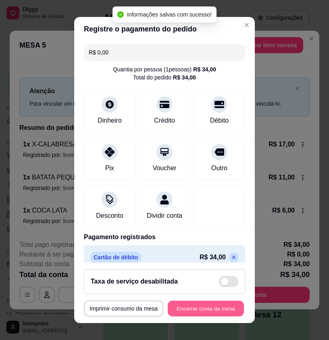
click at [189, 306] on button "Encerrar conta da mesa" at bounding box center [206, 309] width 76 height 16
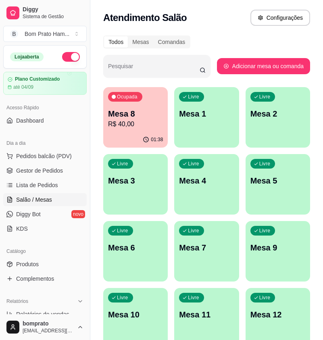
click at [132, 109] on p "Mesa 8" at bounding box center [135, 113] width 55 height 11
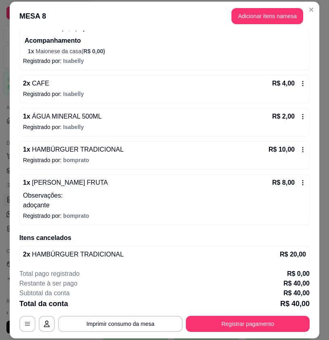
scroll to position [161, 0]
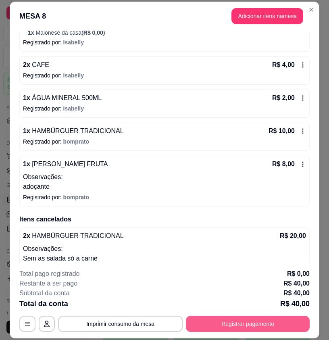
click at [267, 326] on button "Registrar pagamento" at bounding box center [248, 324] width 124 height 16
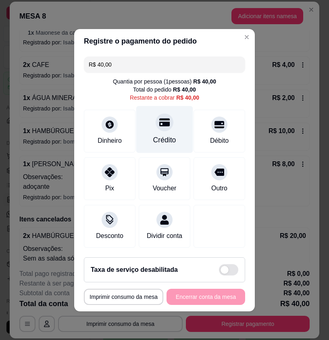
click at [148, 126] on div "Crédito" at bounding box center [164, 129] width 57 height 47
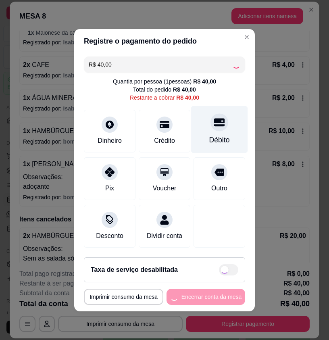
type input "R$ 0,00"
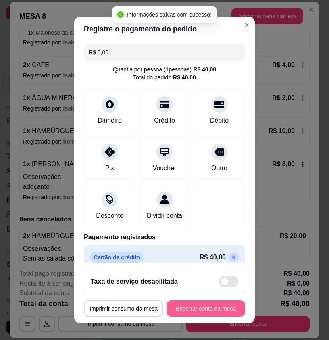
click at [226, 304] on button "Encerrar conta da mesa" at bounding box center [206, 309] width 79 height 16
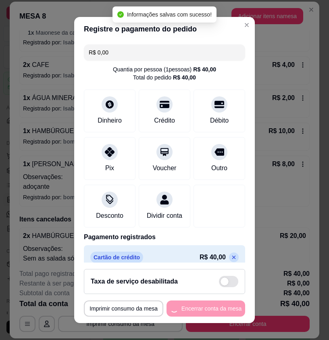
scroll to position [0, 0]
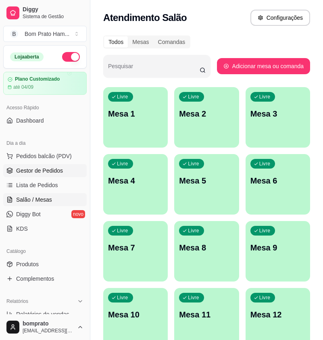
click at [59, 168] on span "Gestor de Pedidos" at bounding box center [39, 171] width 47 height 8
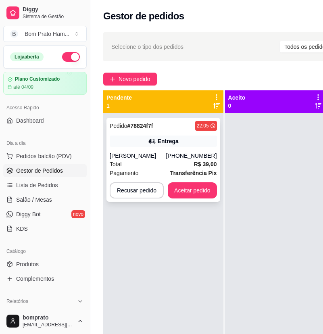
click at [167, 148] on div "Pedido # 78824f7f 22:05 Entrega Jairo everton [PHONE_NUMBER] Total R$ 39,00 Pag…" at bounding box center [164, 160] width 114 height 84
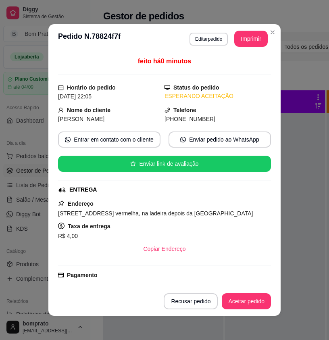
click at [233, 30] on header "**********" at bounding box center [164, 38] width 232 height 29
click at [236, 37] on button "Imprimir" at bounding box center [250, 39] width 33 height 16
click at [243, 303] on button "Aceitar pedido" at bounding box center [247, 302] width 48 height 16
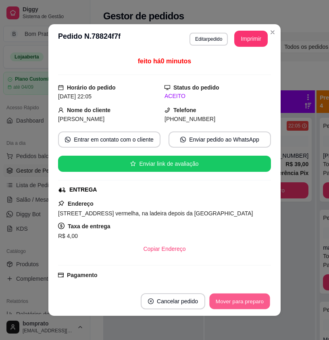
click at [251, 300] on button "Mover para preparo" at bounding box center [239, 302] width 61 height 16
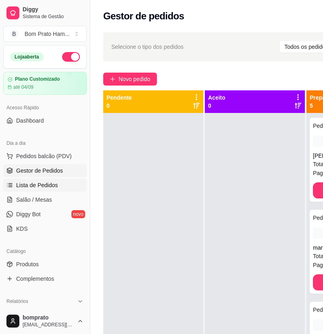
click at [59, 187] on link "Lista de Pedidos" at bounding box center [45, 185] width 84 height 13
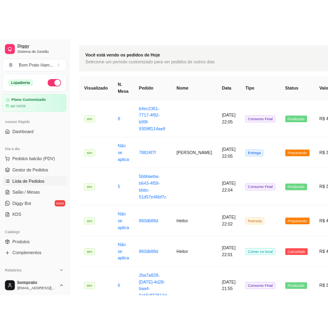
scroll to position [2, 0]
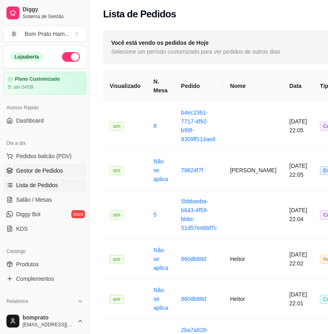
click at [62, 175] on link "Gestor de Pedidos" at bounding box center [45, 170] width 84 height 13
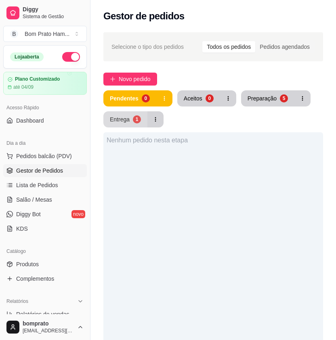
click at [112, 123] on div "Entrega" at bounding box center [120, 119] width 20 height 8
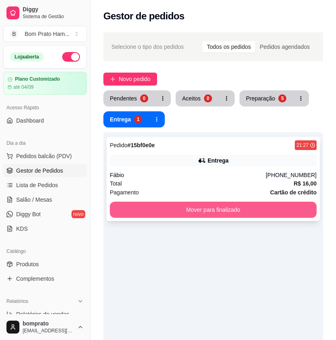
click at [180, 203] on button "Mover para finalizado" at bounding box center [213, 210] width 207 height 16
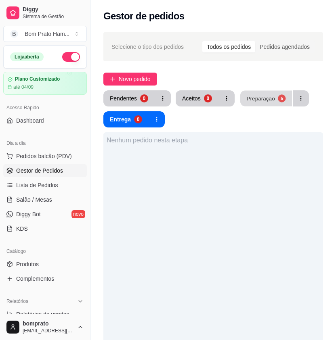
click at [249, 96] on div "Preparação" at bounding box center [260, 98] width 28 height 8
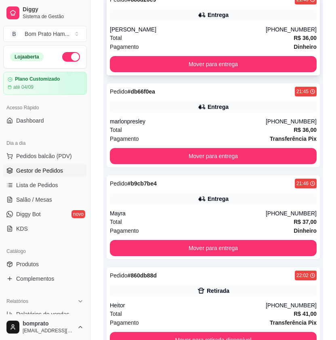
scroll to position [161, 0]
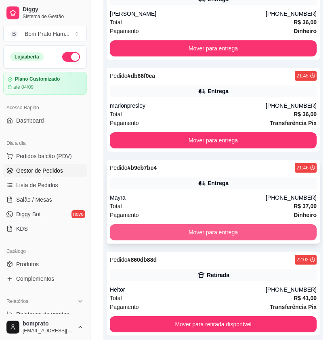
click at [249, 240] on button "Mover para entrega" at bounding box center [213, 232] width 207 height 16
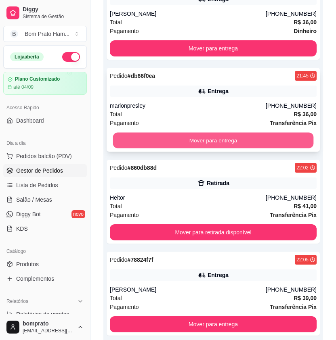
click at [228, 141] on button "Mover para entrega" at bounding box center [213, 141] width 201 height 16
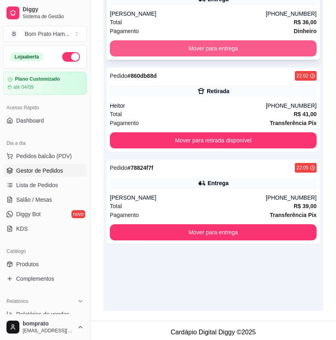
click at [219, 54] on button "Mover para entrega" at bounding box center [213, 48] width 207 height 16
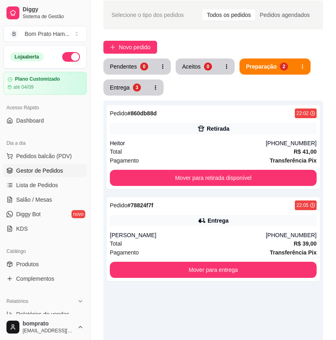
scroll to position [0, 0]
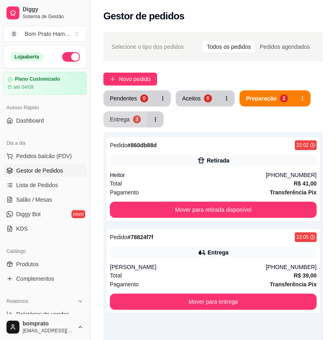
click at [118, 123] on div "Entrega" at bounding box center [120, 119] width 20 height 8
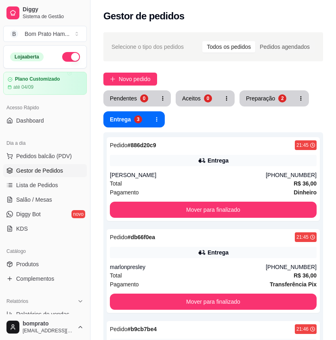
click at [69, 165] on link "Gestor de Pedidos" at bounding box center [45, 170] width 84 height 13
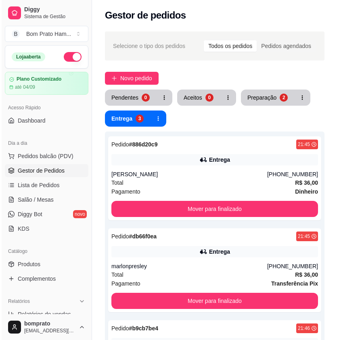
scroll to position [1, 0]
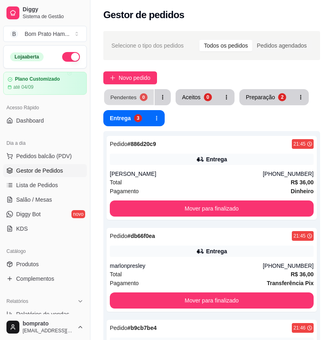
click at [136, 93] on button "Pendentes 0" at bounding box center [129, 98] width 50 height 16
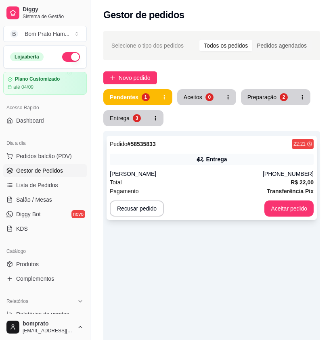
click at [235, 186] on div "Total R$ 22,00" at bounding box center [212, 182] width 204 height 9
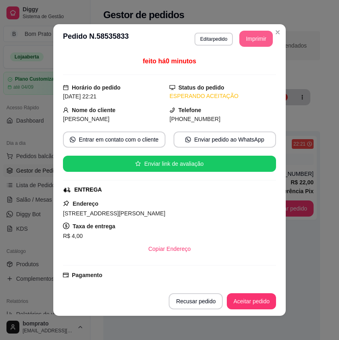
click at [252, 33] on button "Imprimir" at bounding box center [255, 39] width 33 height 16
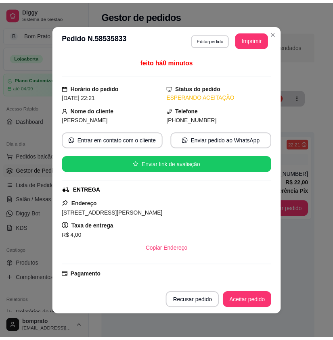
scroll to position [0, 0]
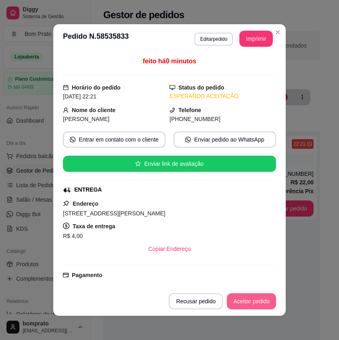
click at [266, 300] on button "Aceitar pedido" at bounding box center [251, 301] width 49 height 16
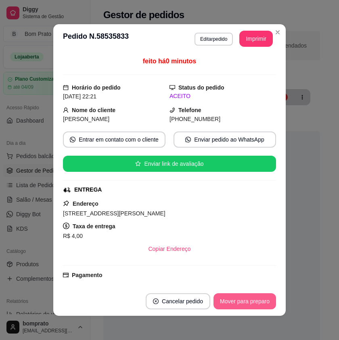
click at [256, 298] on button "Mover para preparo" at bounding box center [244, 301] width 63 height 16
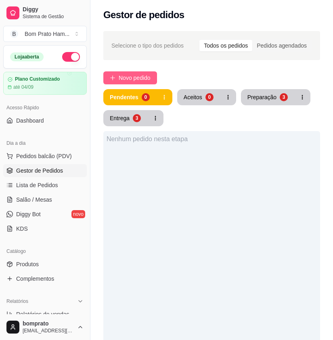
click at [119, 78] on span "Novo pedido" at bounding box center [135, 77] width 32 height 9
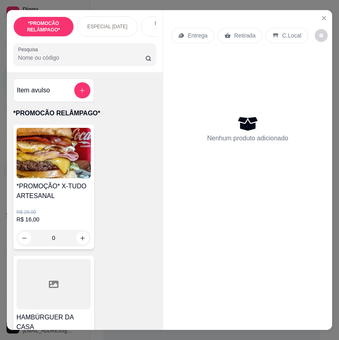
click at [234, 31] on p "Retirada" at bounding box center [244, 35] width 21 height 8
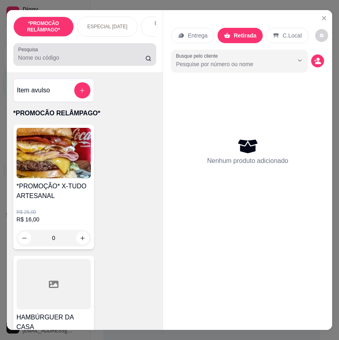
click at [104, 59] on input "Pesquisa" at bounding box center [81, 58] width 127 height 8
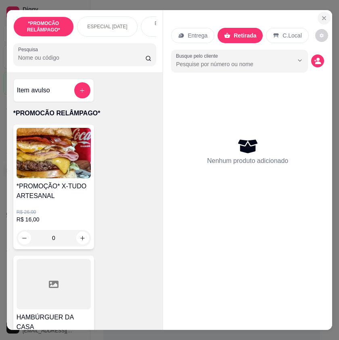
click at [322, 17] on icon "Close" at bounding box center [323, 18] width 3 height 3
